Goal: Task Accomplishment & Management: Complete application form

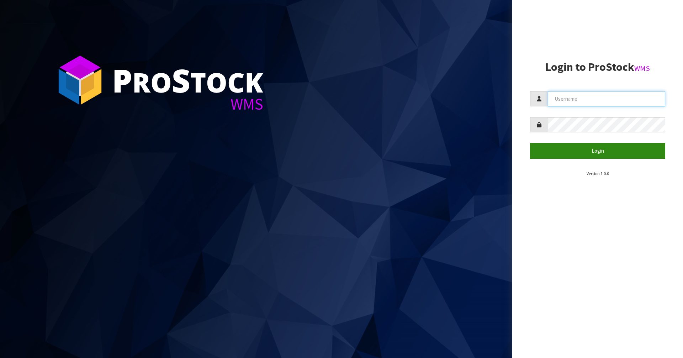
type input "Mana"
click at [624, 157] on button "Login" at bounding box center [597, 150] width 135 height 15
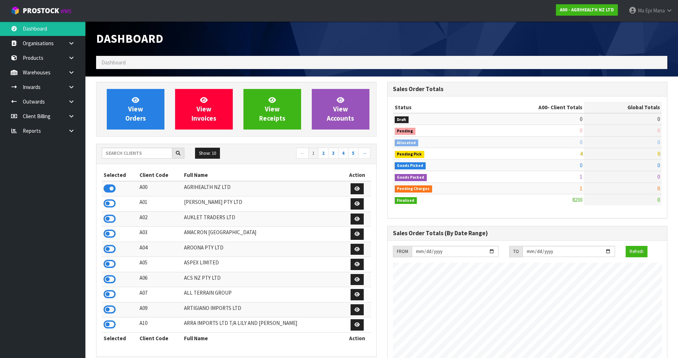
scroll to position [539, 291]
click at [108, 279] on icon at bounding box center [110, 279] width 12 height 11
click at [71, 87] on icon at bounding box center [71, 86] width 7 height 5
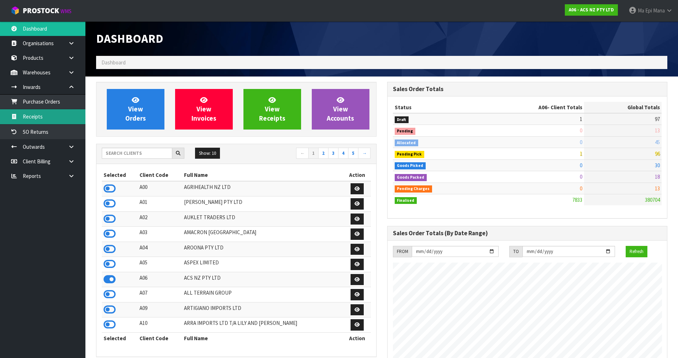
click at [62, 119] on link "Receipts" at bounding box center [42, 116] width 85 height 15
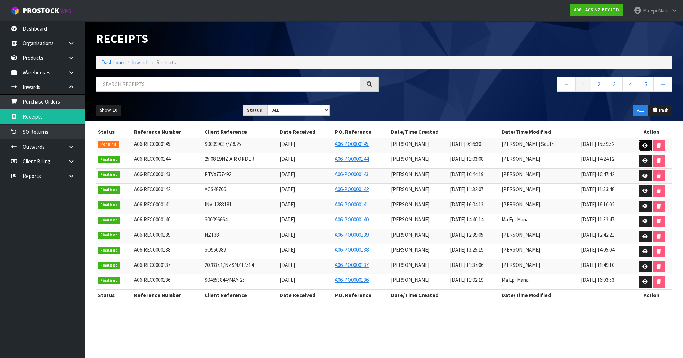
click at [643, 144] on icon at bounding box center [644, 145] width 5 height 5
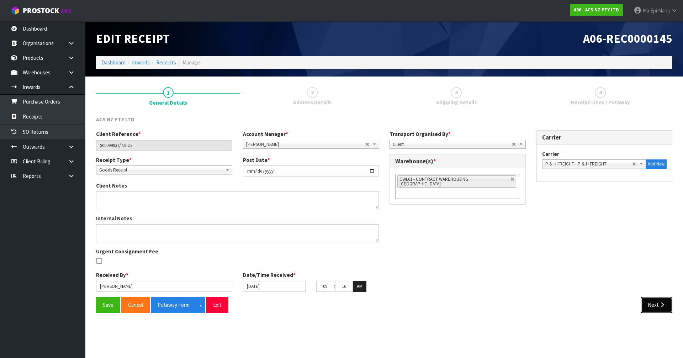
click at [650, 305] on button "Next" at bounding box center [656, 304] width 31 height 15
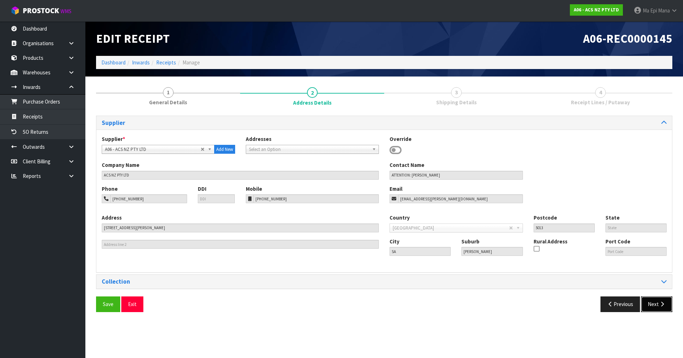
click at [650, 305] on button "Next" at bounding box center [656, 303] width 31 height 15
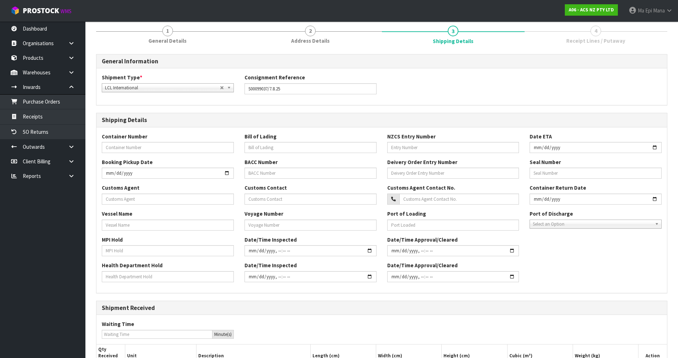
scroll to position [138, 0]
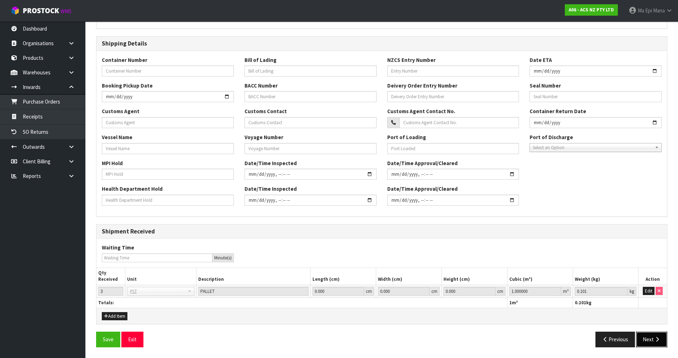
click at [651, 340] on button "Next" at bounding box center [651, 339] width 31 height 15
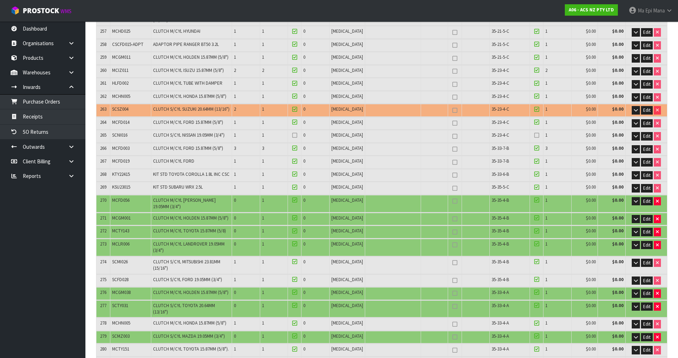
scroll to position [3699, 0]
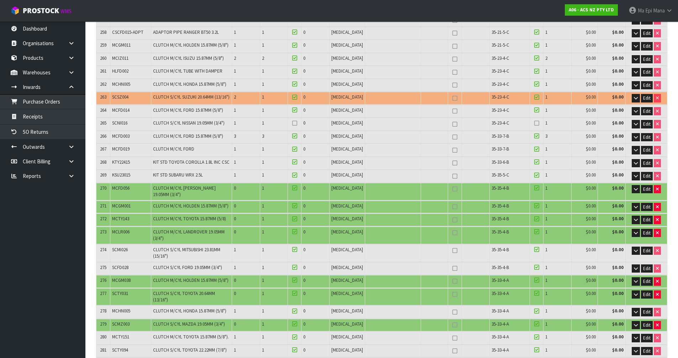
copy tr "MCHN005"
click at [126, 321] on span "SCMZ003" at bounding box center [120, 324] width 17 height 6
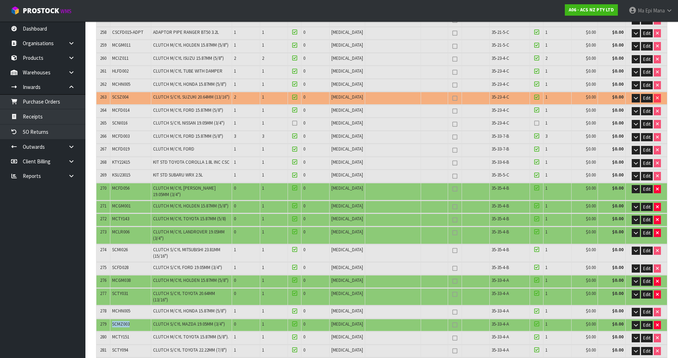
click at [126, 321] on span "SCMZ003" at bounding box center [120, 324] width 17 height 6
copy span "SCMZ003"
click at [116, 290] on span "SCTY031" at bounding box center [120, 293] width 16 height 6
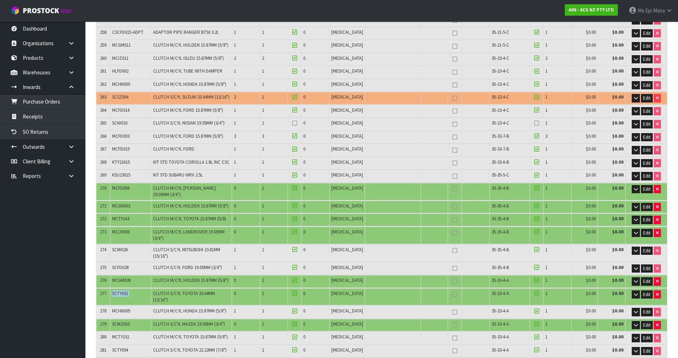
copy tr "SCTY031"
click at [124, 308] on span "MCHN005" at bounding box center [121, 311] width 18 height 6
copy tr "MCHN005"
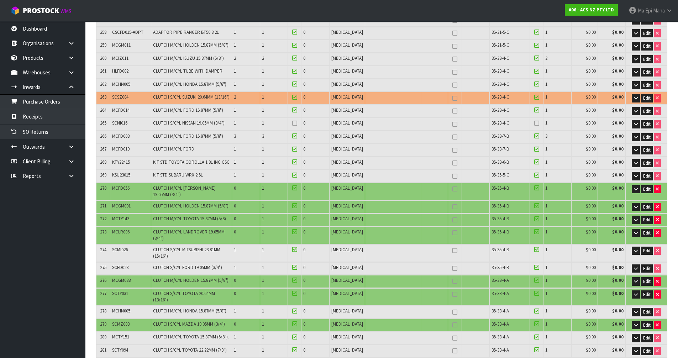
click at [120, 290] on span "SCTY031" at bounding box center [120, 293] width 16 height 6
click at [126, 277] on span "MCGM038" at bounding box center [121, 280] width 18 height 6
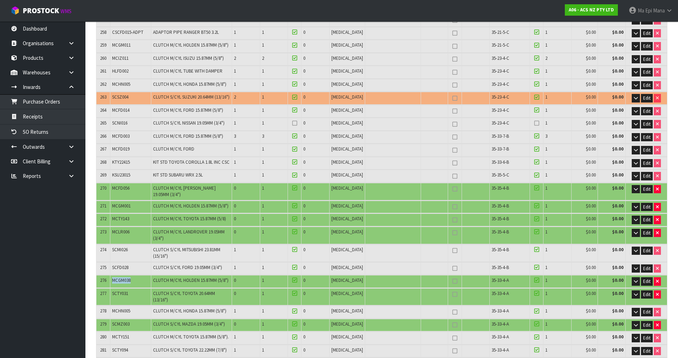
copy span "MCGM038"
click at [119, 246] on span "SCMI026" at bounding box center [120, 249] width 16 height 6
copy span "SCMI026"
click at [122, 229] on span "MCLR006" at bounding box center [120, 232] width 17 height 6
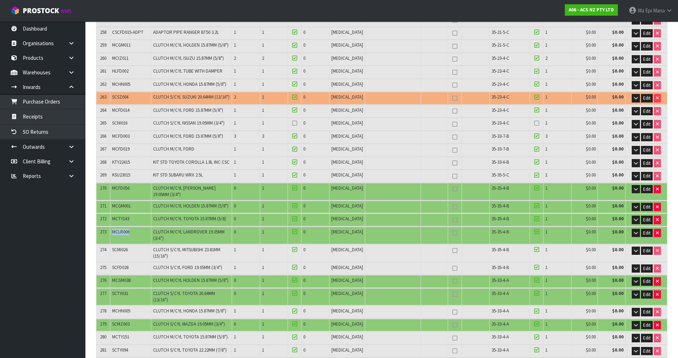
click at [122, 229] on span "MCLR006" at bounding box center [120, 232] width 17 height 6
copy tr "MCLR006"
click at [127, 216] on span "MCTY143" at bounding box center [120, 219] width 17 height 6
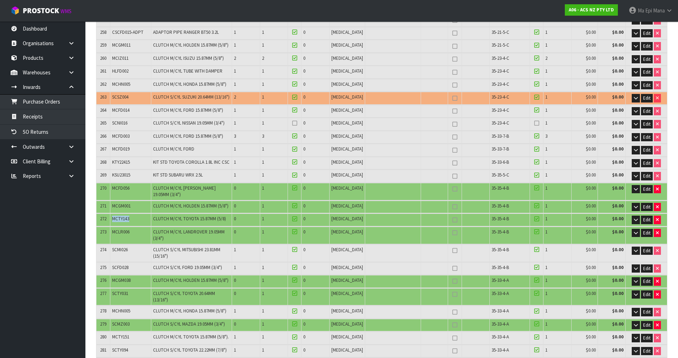
copy span "MCTY143"
click at [127, 203] on span "MCGM001" at bounding box center [121, 206] width 18 height 6
copy tr "MCGM001"
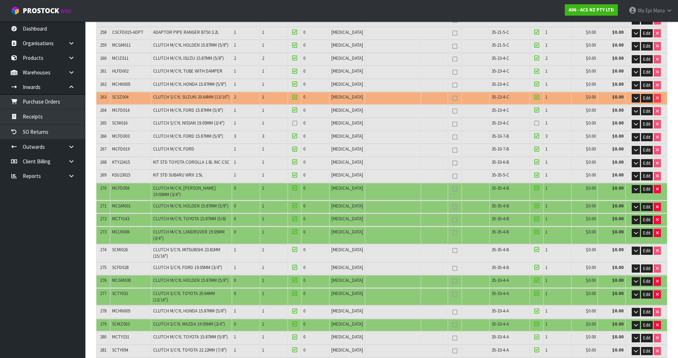
click at [125, 185] on span "MCFD056" at bounding box center [120, 188] width 17 height 6
copy span "MCFD056"
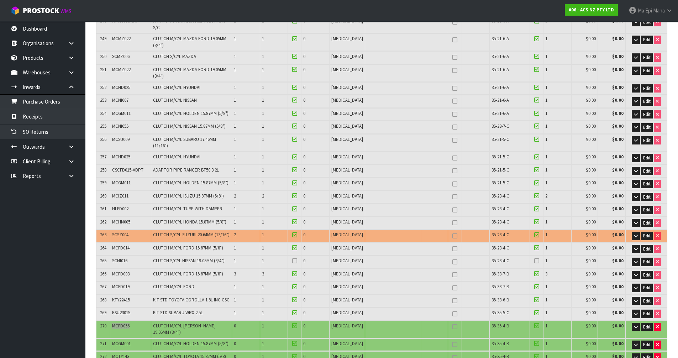
scroll to position [3557, 0]
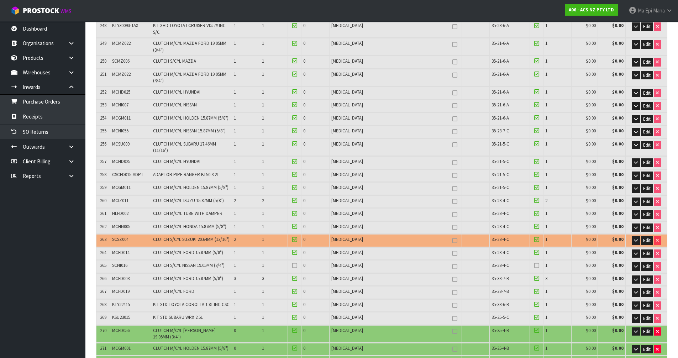
click at [120, 234] on td "SCSZ004" at bounding box center [130, 240] width 41 height 12
click at [118, 236] on span "SCSZ004" at bounding box center [120, 239] width 16 height 6
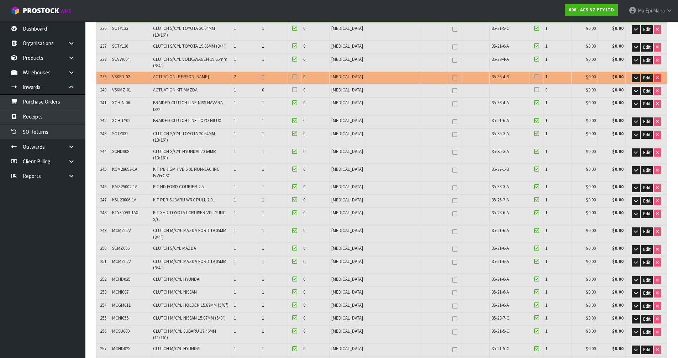
scroll to position [3486, 0]
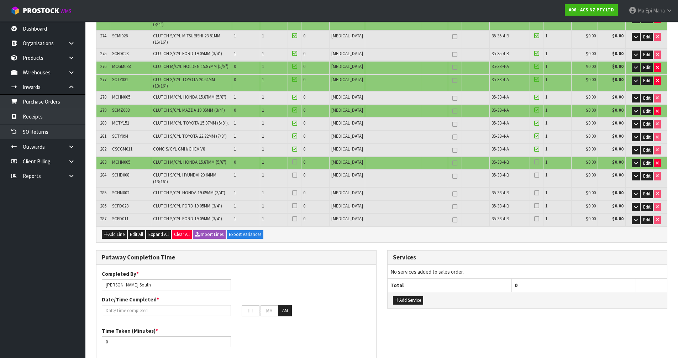
scroll to position [3969, 0]
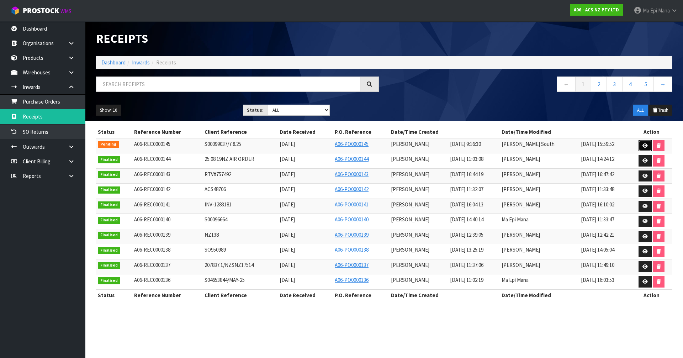
click at [643, 147] on icon at bounding box center [644, 145] width 5 height 5
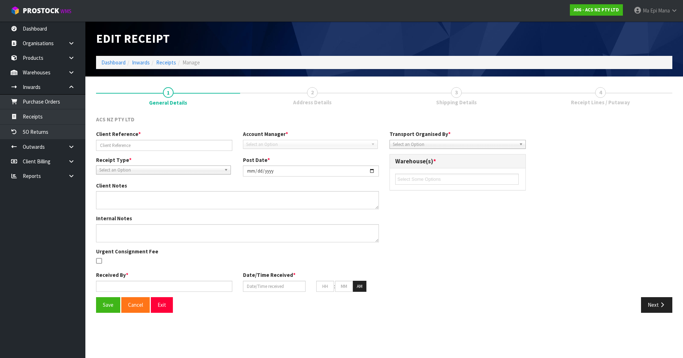
type input "S00099037/7.8.25"
type input "2025-09-10"
type input "Prabhneet Kaur"
type input "09/09/2025"
type input "09"
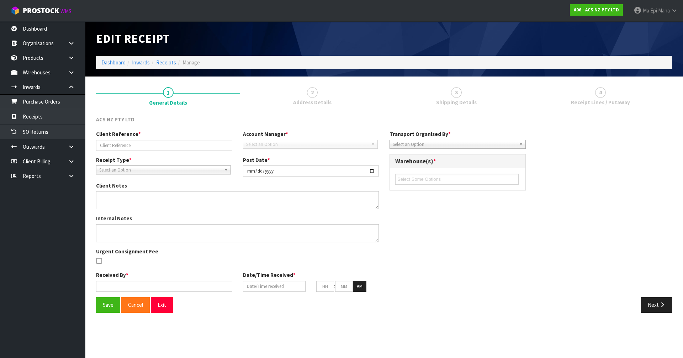
type input "16"
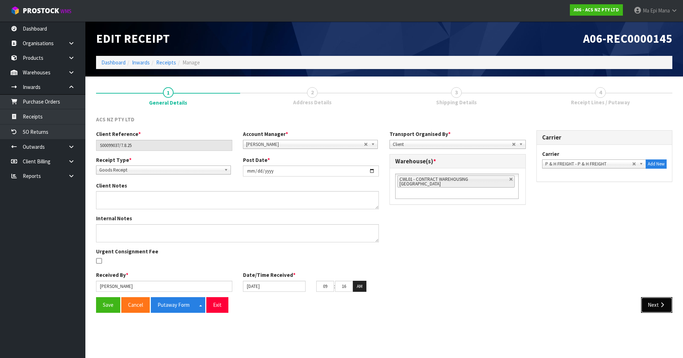
click at [655, 301] on button "Next" at bounding box center [656, 304] width 31 height 15
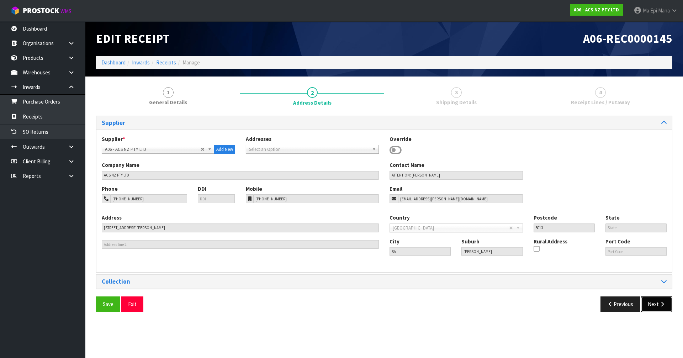
click at [661, 309] on button "Next" at bounding box center [656, 303] width 31 height 15
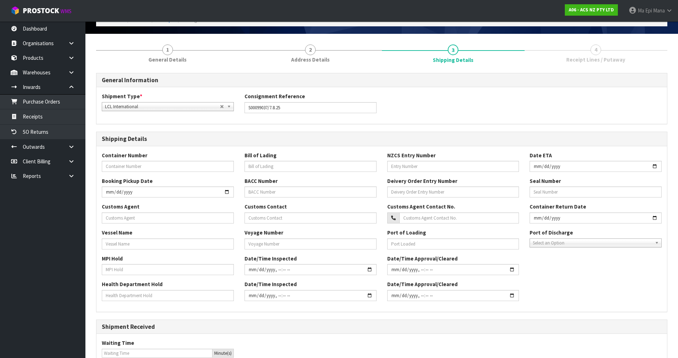
scroll to position [138, 0]
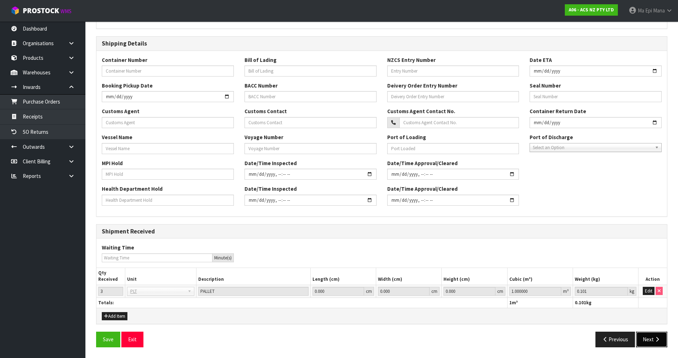
drag, startPoint x: 663, startPoint y: 341, endPoint x: 607, endPoint y: 299, distance: 70.1
click at [663, 341] on button "Next" at bounding box center [651, 339] width 31 height 15
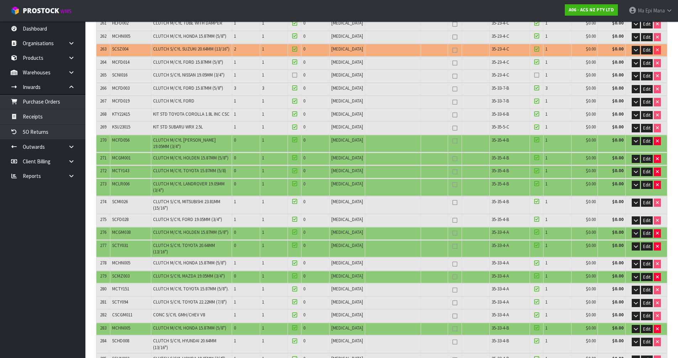
scroll to position [3842, 0]
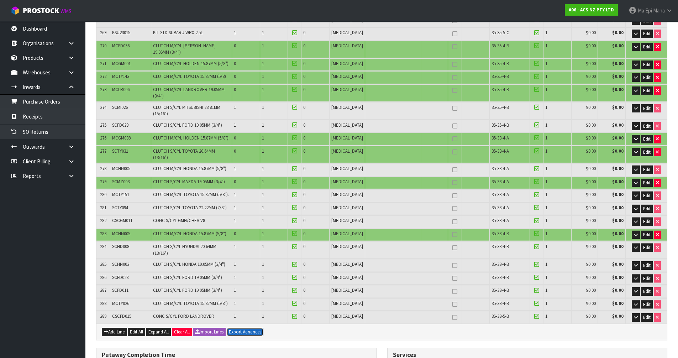
click at [253, 328] on button "Export Variances" at bounding box center [245, 332] width 37 height 9
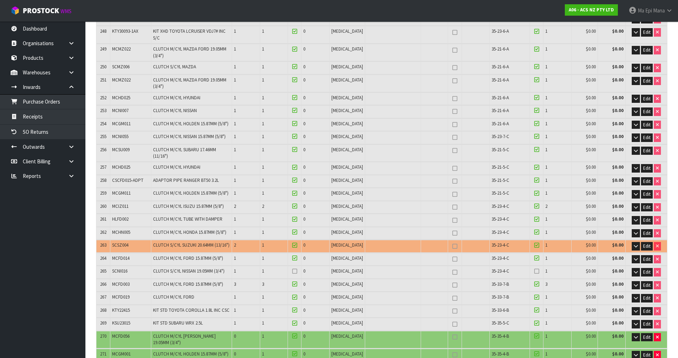
scroll to position [3486, 0]
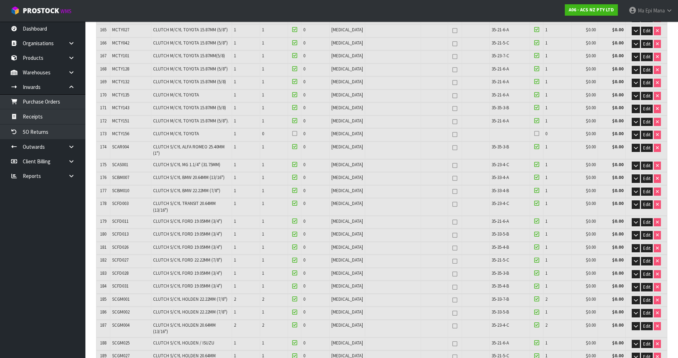
scroll to position [2209, 0]
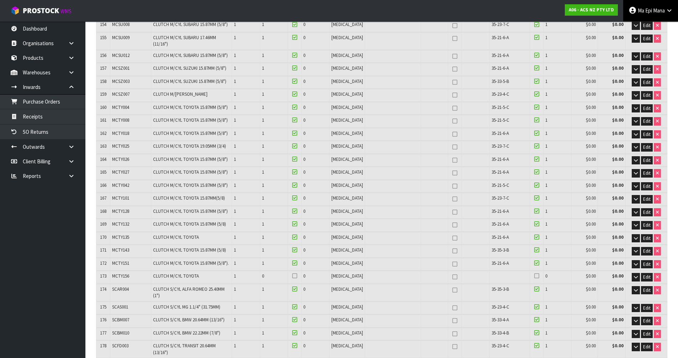
click at [653, 7] on span "Mana" at bounding box center [659, 10] width 12 height 7
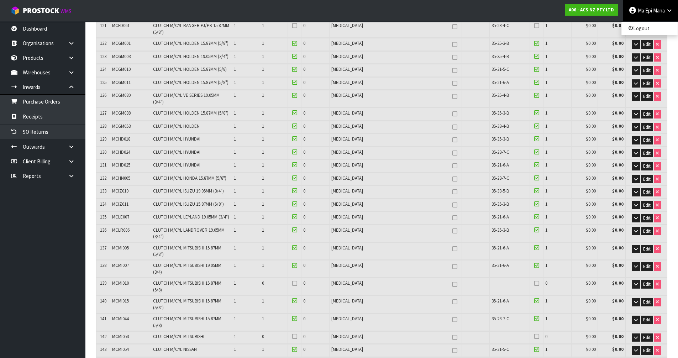
scroll to position [1747, 0]
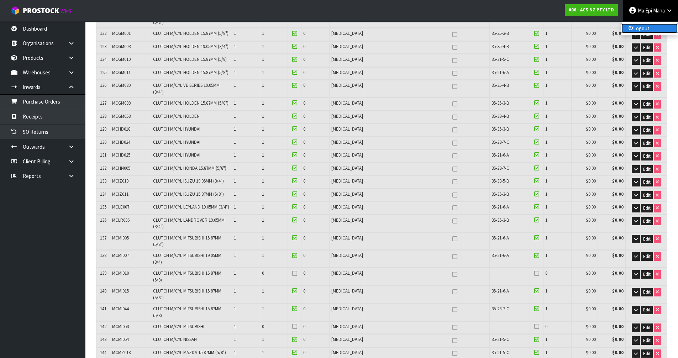
click at [646, 31] on link "Logout" at bounding box center [649, 28] width 56 height 10
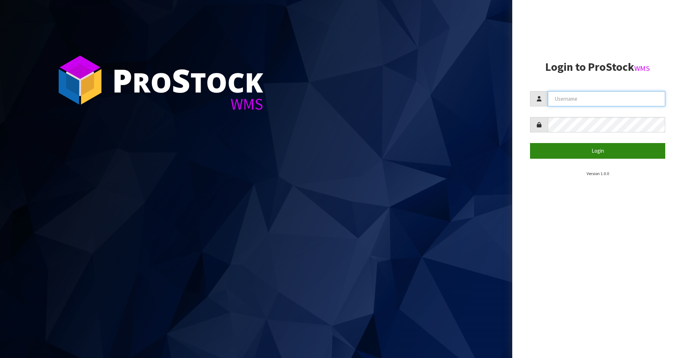
type input "Mana"
click at [590, 145] on button "Login" at bounding box center [597, 150] width 135 height 15
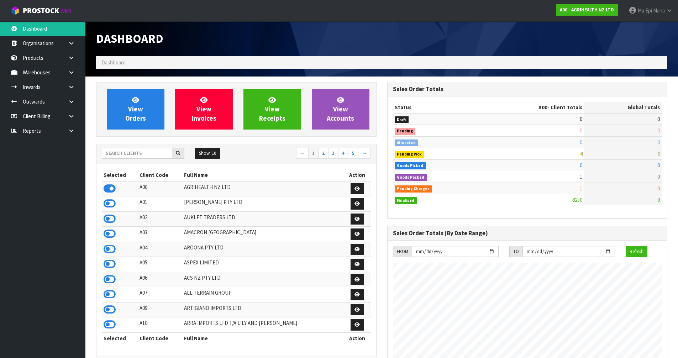
scroll to position [539, 291]
click at [131, 152] on input "text" at bounding box center [137, 153] width 70 height 11
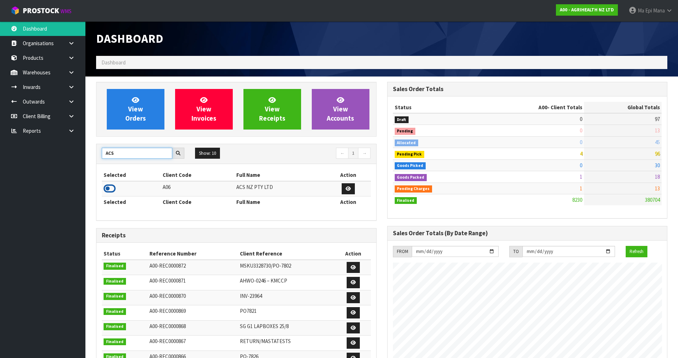
type input "ACS"
click at [112, 186] on icon at bounding box center [110, 188] width 12 height 11
click at [73, 86] on icon at bounding box center [71, 86] width 7 height 5
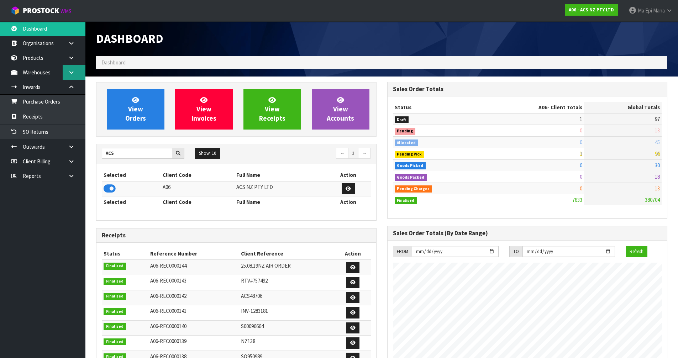
click at [75, 70] on link at bounding box center [74, 72] width 23 height 15
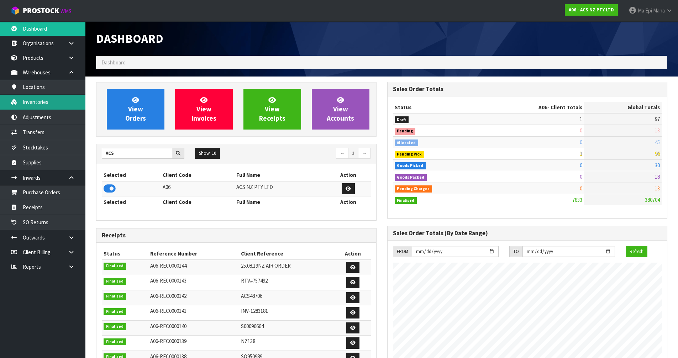
click at [43, 99] on link "Inventories" at bounding box center [42, 102] width 85 height 15
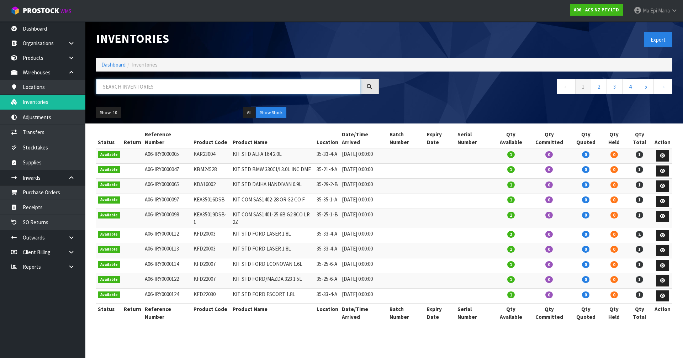
click at [129, 86] on input "text" at bounding box center [228, 86] width 264 height 15
paste input "MCHN005"
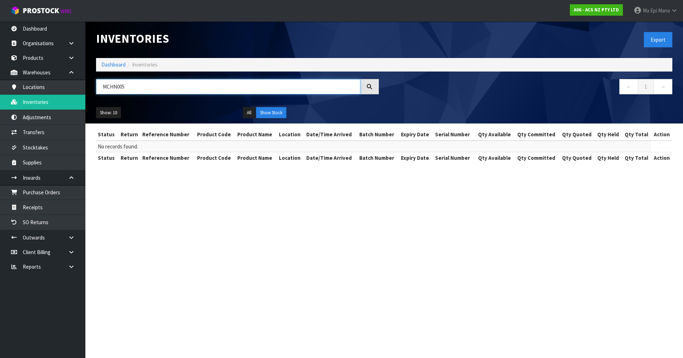
click at [194, 88] on input "MCHN005" at bounding box center [228, 86] width 264 height 15
paste input "SCMZ003"
click at [169, 84] on input "SCMZ003" at bounding box center [228, 86] width 264 height 15
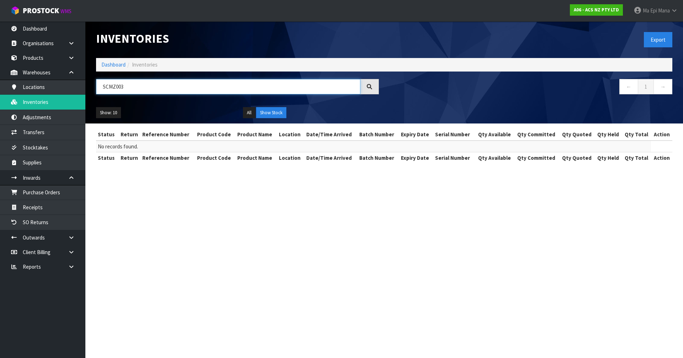
click at [169, 84] on input "SCMZ003" at bounding box center [228, 86] width 264 height 15
paste input "TY031"
click at [149, 86] on input "SCTY031" at bounding box center [228, 86] width 264 height 15
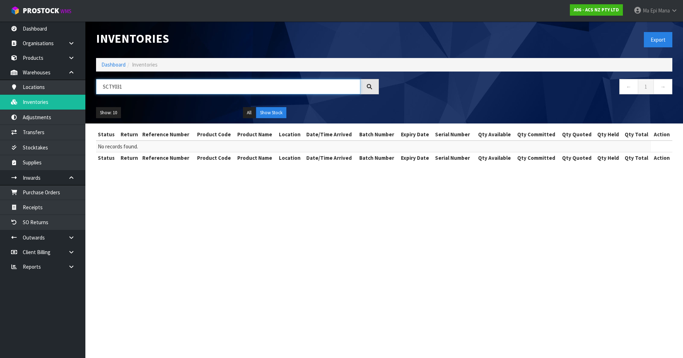
click at [149, 86] on input "SCTY031" at bounding box center [228, 86] width 264 height 15
paste input "MCHN005"
type input "M"
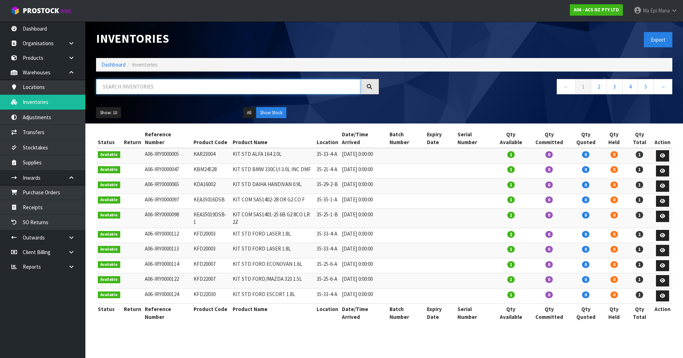
click at [148, 87] on input "text" at bounding box center [228, 86] width 264 height 15
paste input "MCGM038"
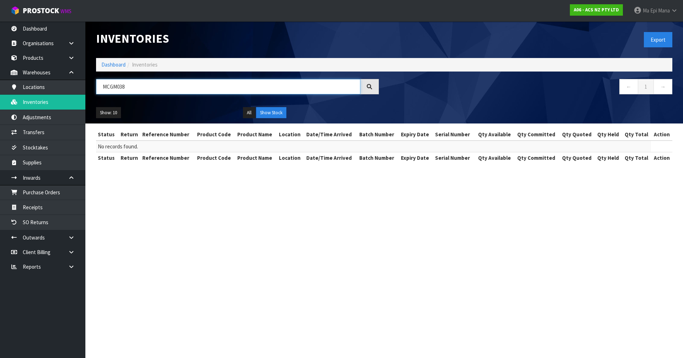
click at [136, 86] on input "MCGM038" at bounding box center [228, 86] width 264 height 15
paste input "SCMI026"
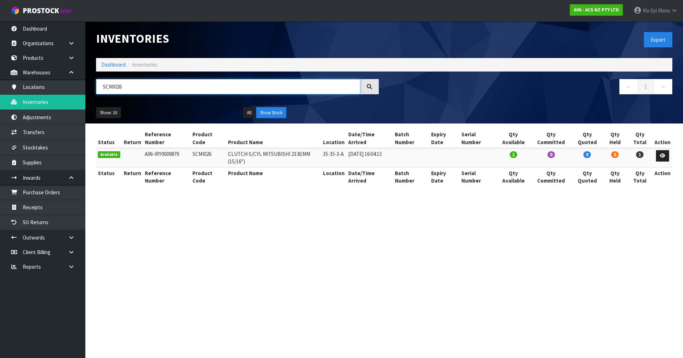
click at [123, 84] on input "SCMI026" at bounding box center [228, 86] width 264 height 15
paste input "MCLR006"
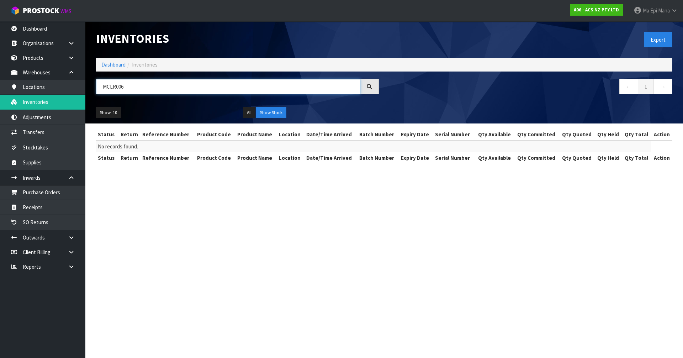
click at [133, 87] on input "MCLR006" at bounding box center [228, 86] width 264 height 15
paste input "TY143"
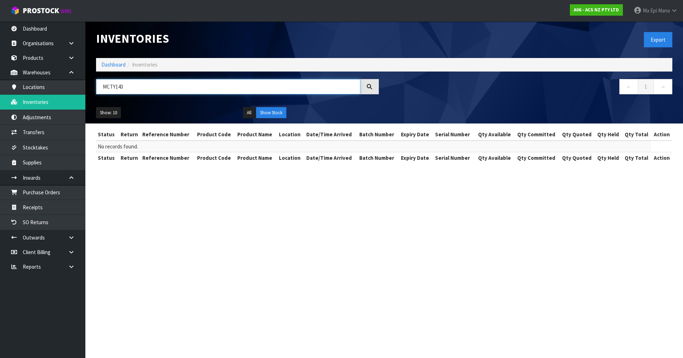
click at [160, 86] on input "MCTY143" at bounding box center [228, 86] width 264 height 15
paste input "GM001"
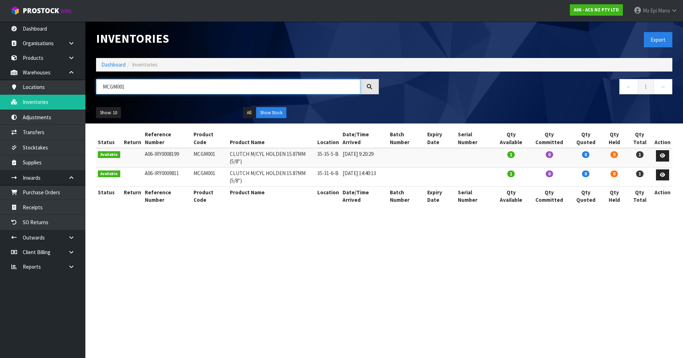
click at [172, 83] on input "MCGM001" at bounding box center [228, 86] width 264 height 15
paste input "FD056"
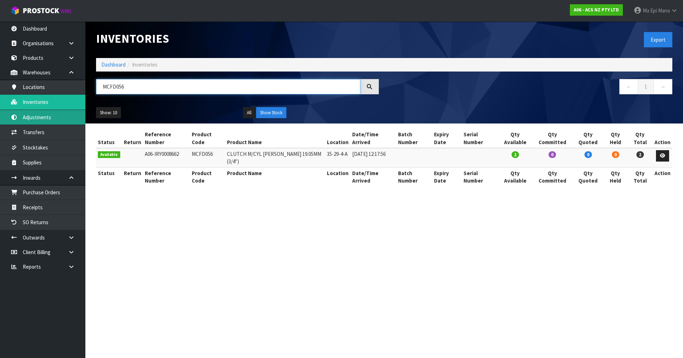
type input "MCFD056"
